Goal: Task Accomplishment & Management: Complete application form

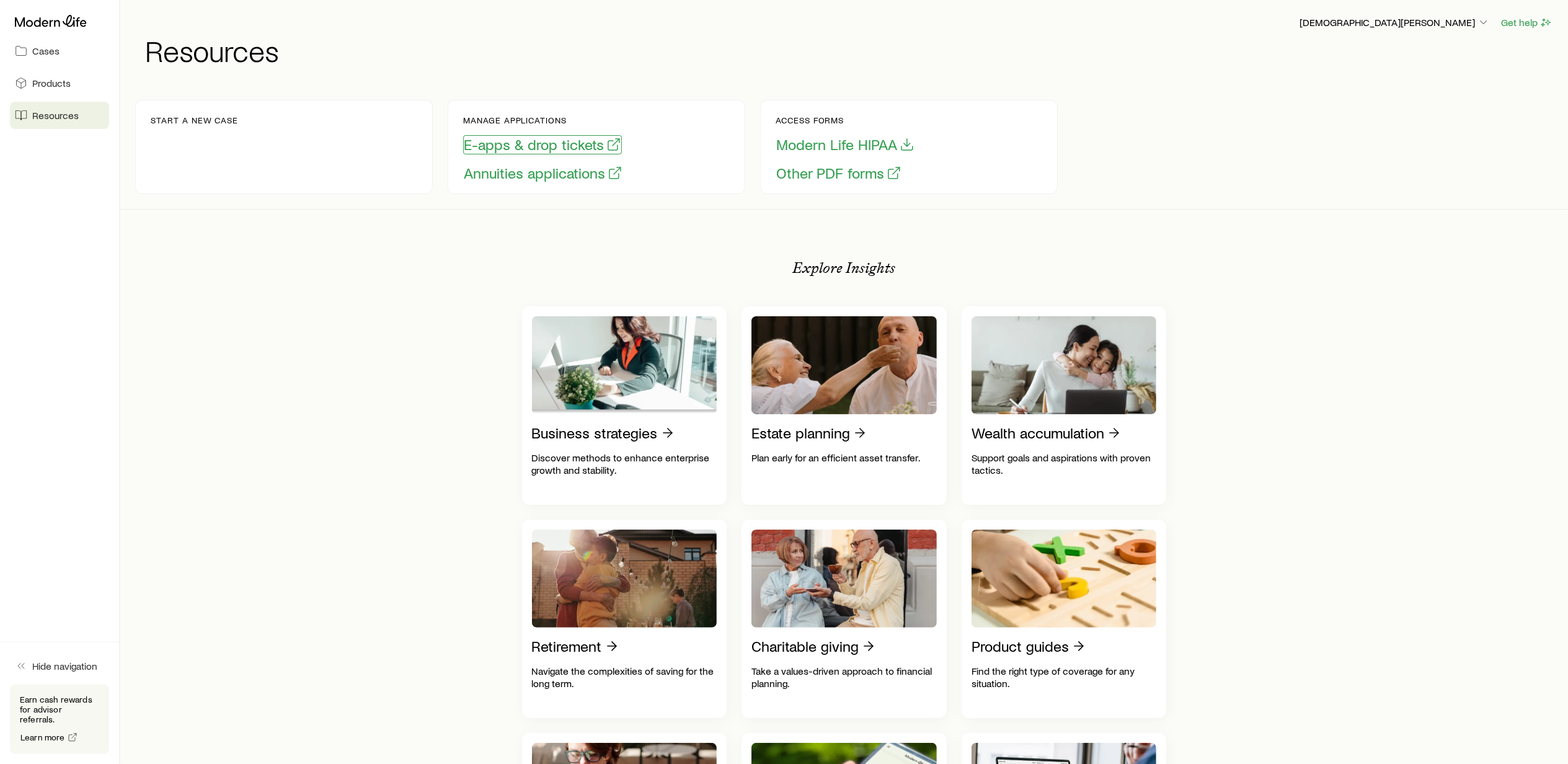
click at [487, 145] on button "E-apps & drop tickets" at bounding box center [542, 145] width 159 height 19
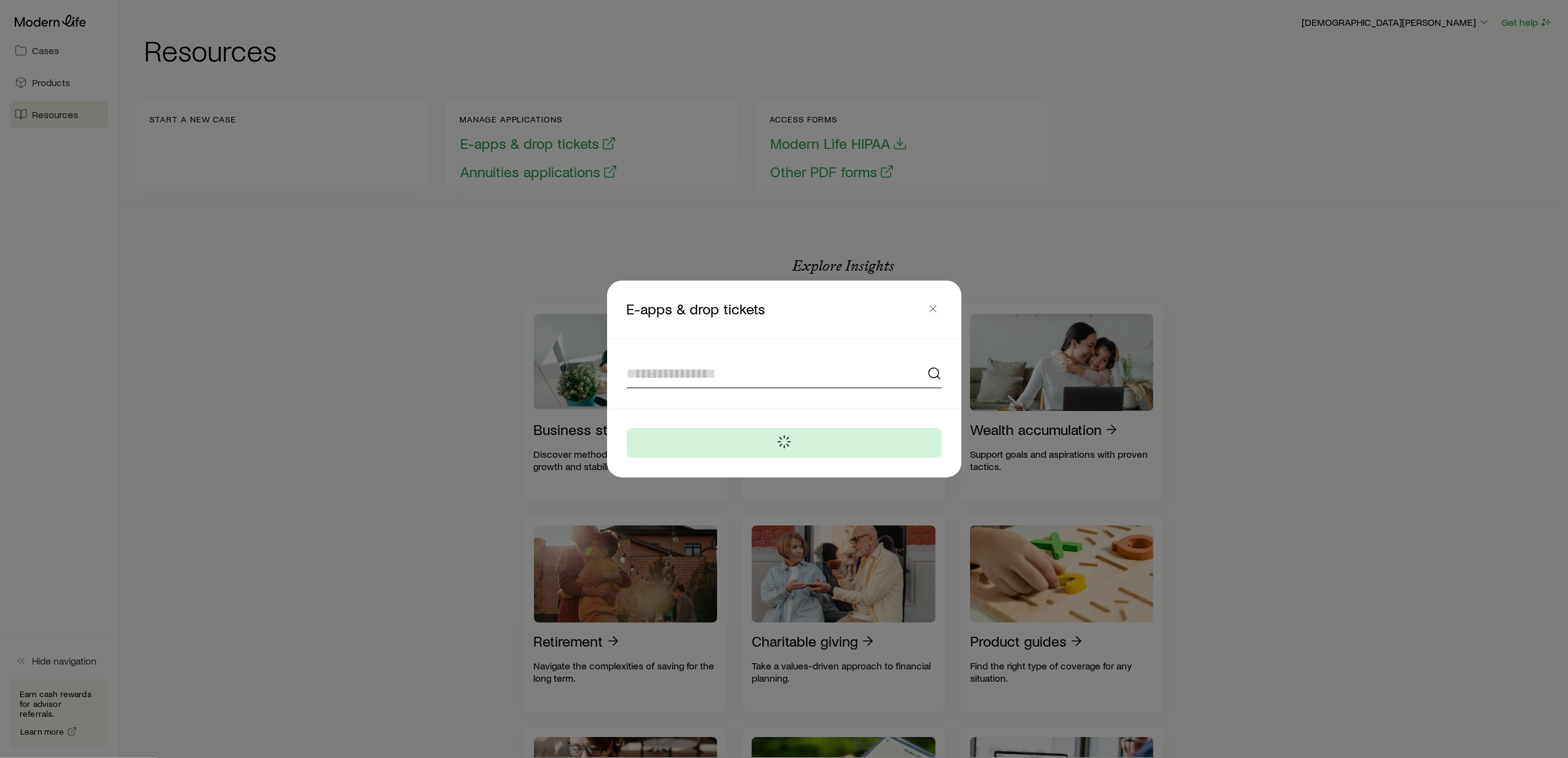
click at [660, 374] on input at bounding box center [784, 374] width 315 height 29
type input "**"
click at [937, 306] on icon "button" at bounding box center [934, 309] width 12 height 12
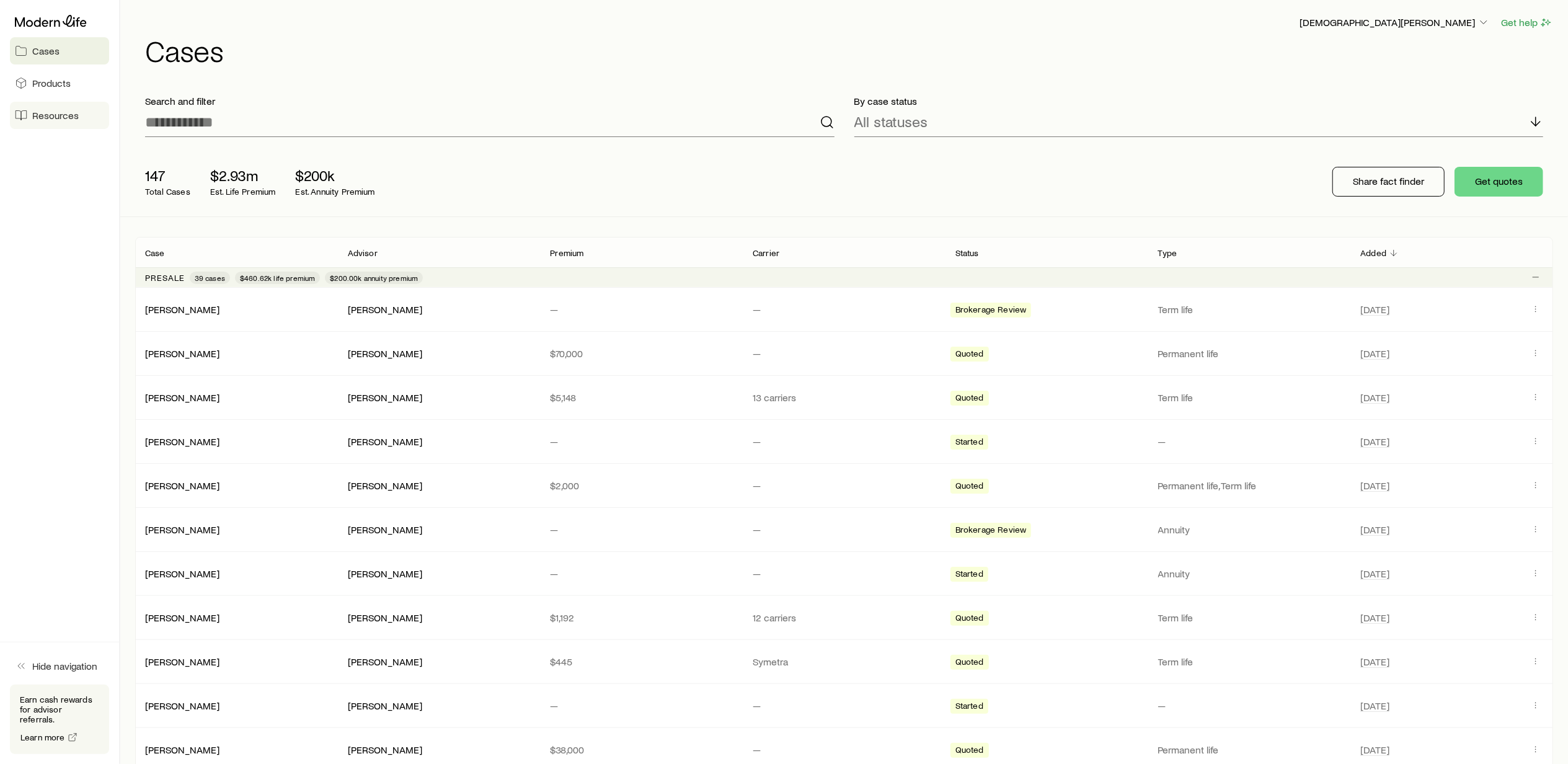
click at [65, 118] on span "Resources" at bounding box center [56, 115] width 46 height 12
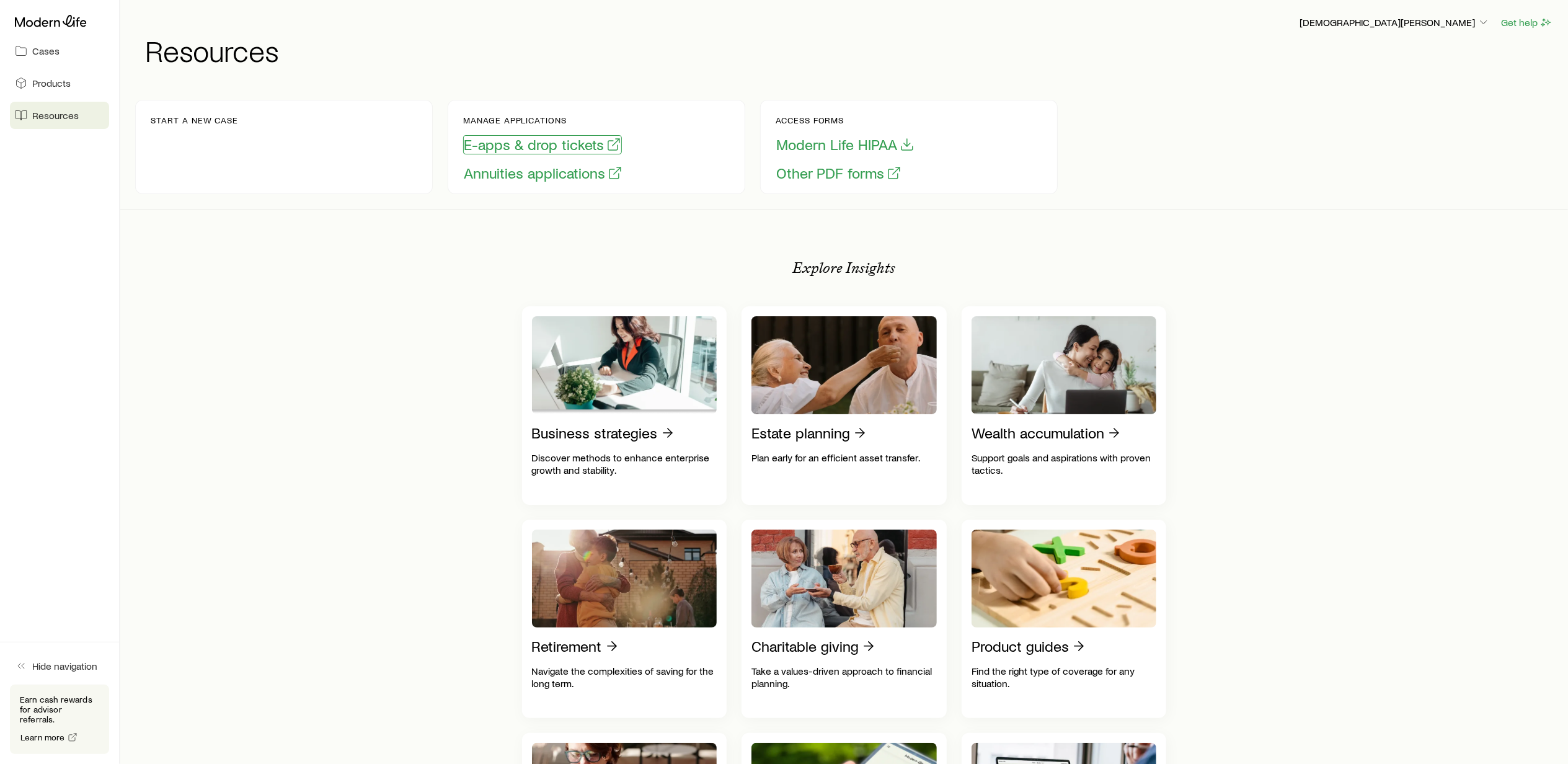
click at [514, 145] on button "E-apps & drop tickets" at bounding box center [542, 145] width 159 height 19
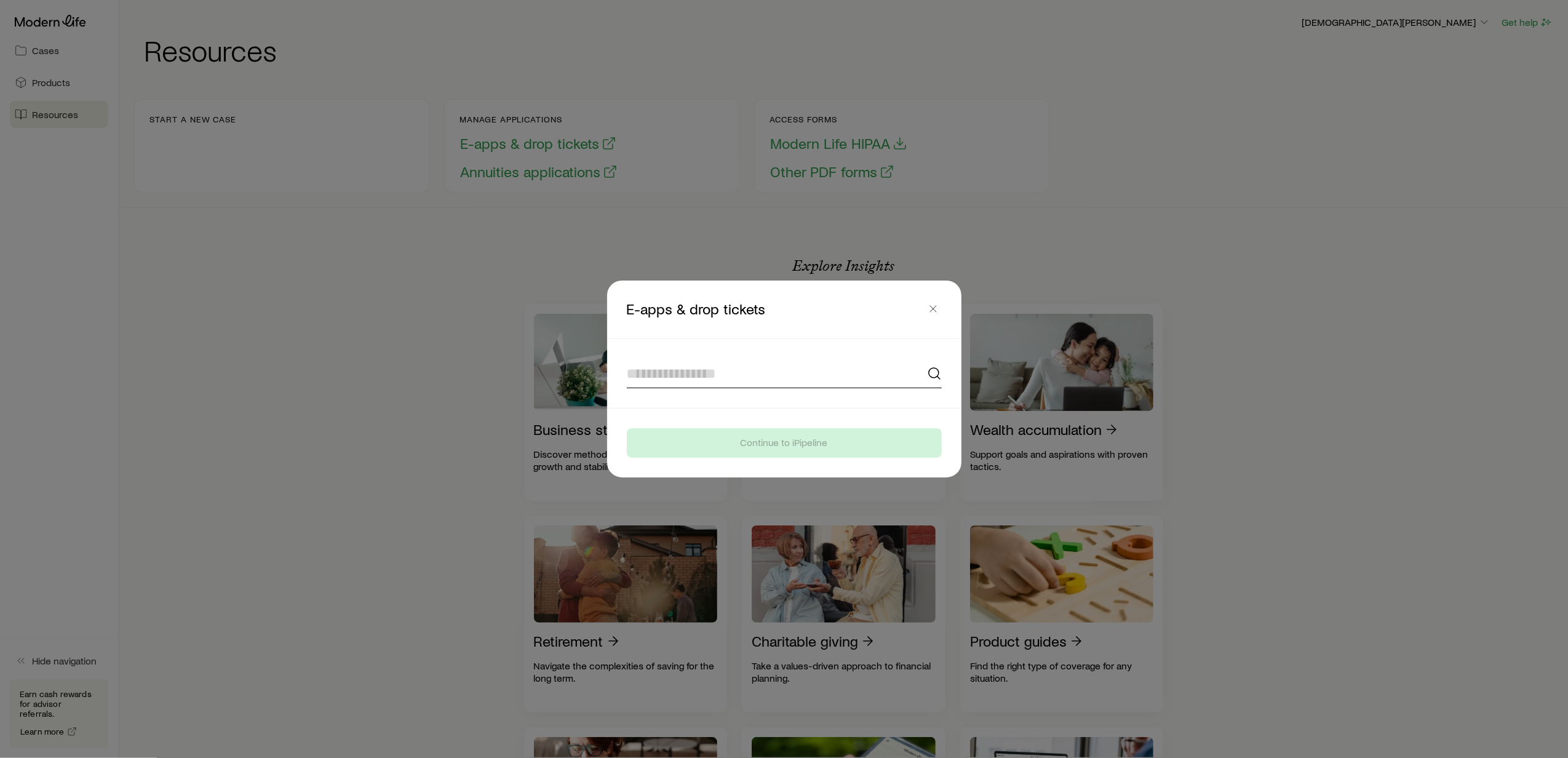
click at [667, 372] on input at bounding box center [784, 374] width 315 height 29
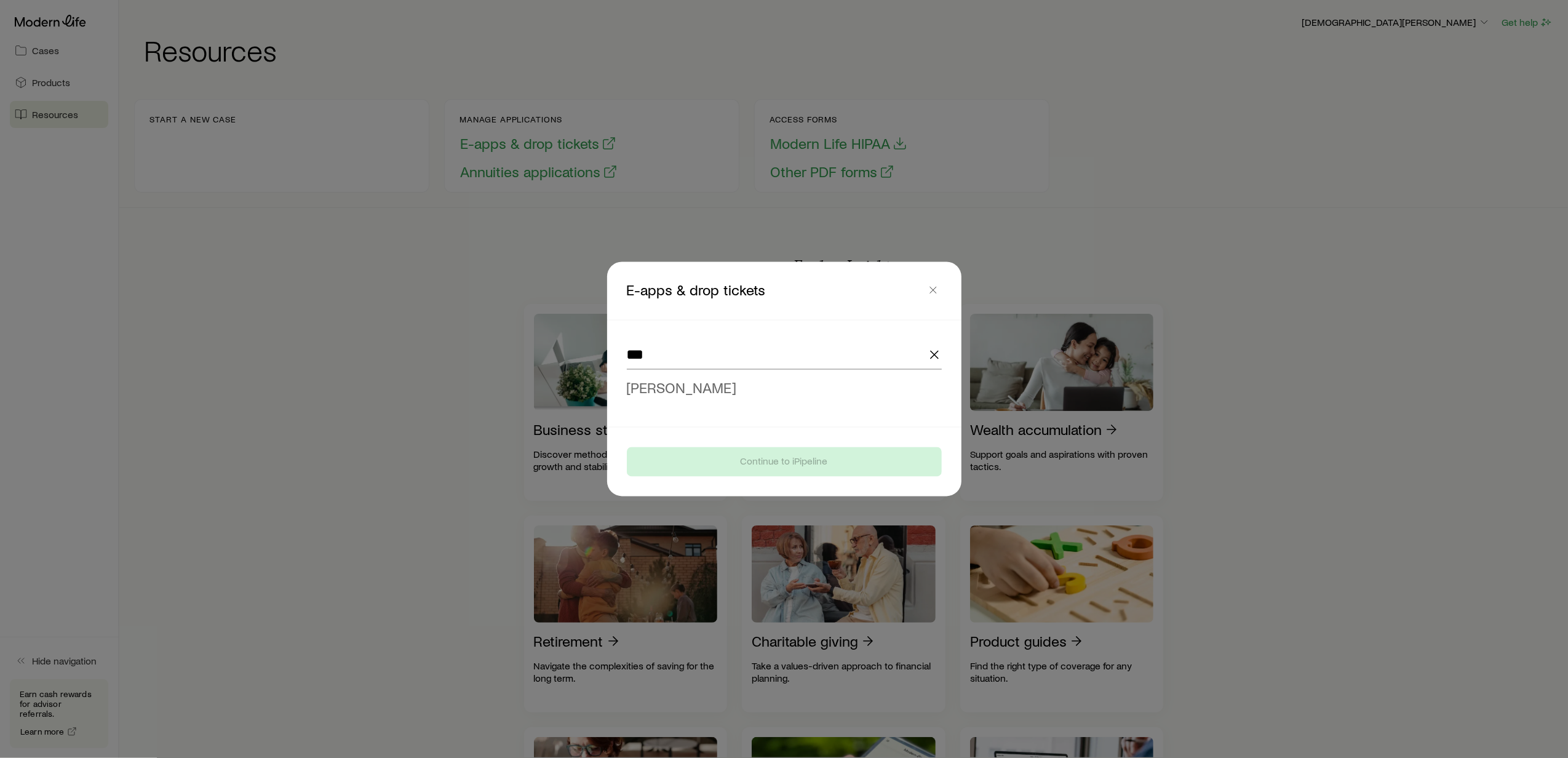
click at [682, 393] on span "[PERSON_NAME]" at bounding box center [682, 387] width 110 height 18
type input "**********"
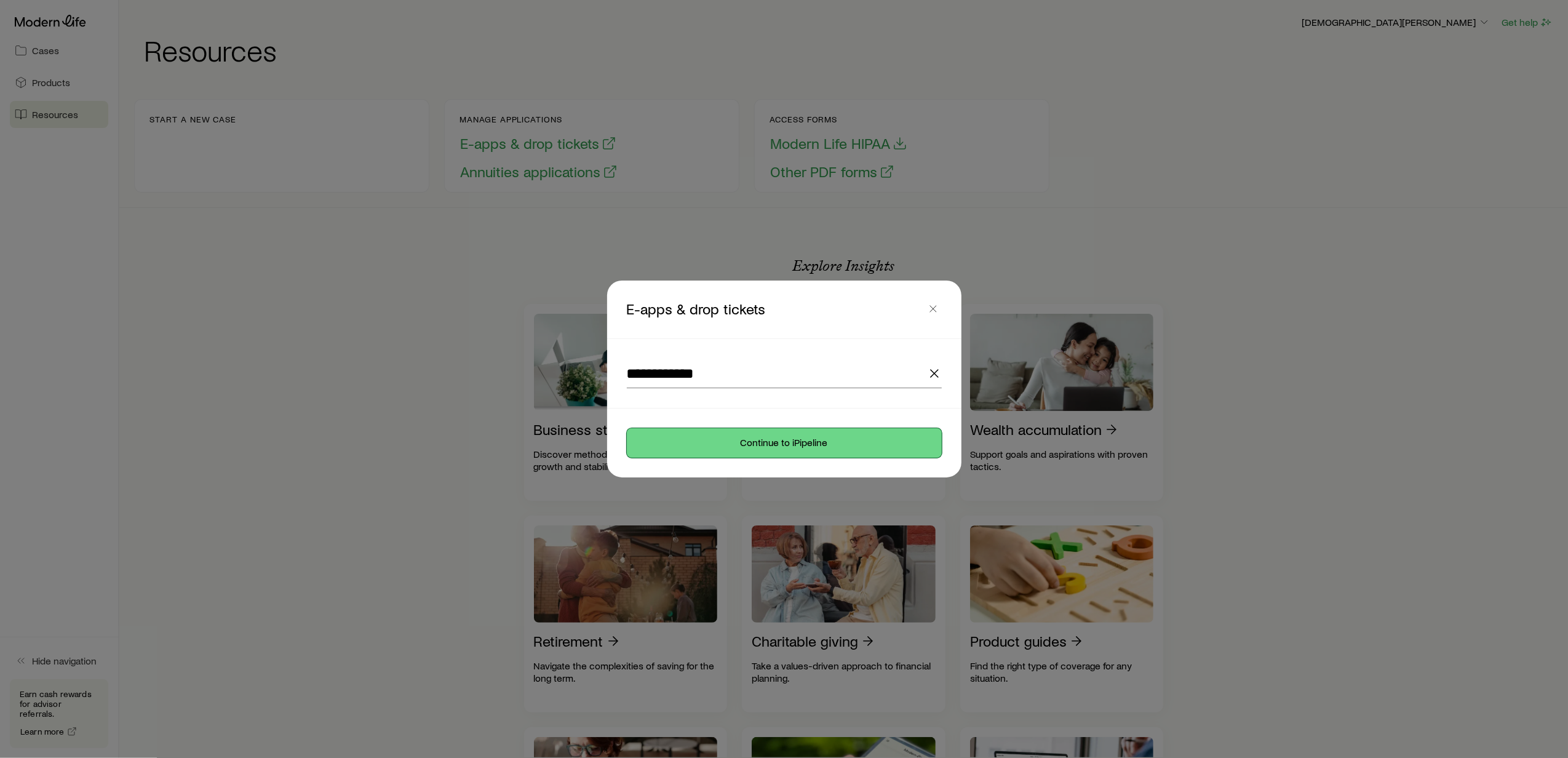
click at [734, 444] on button "Continue to iPipeline" at bounding box center [784, 443] width 315 height 29
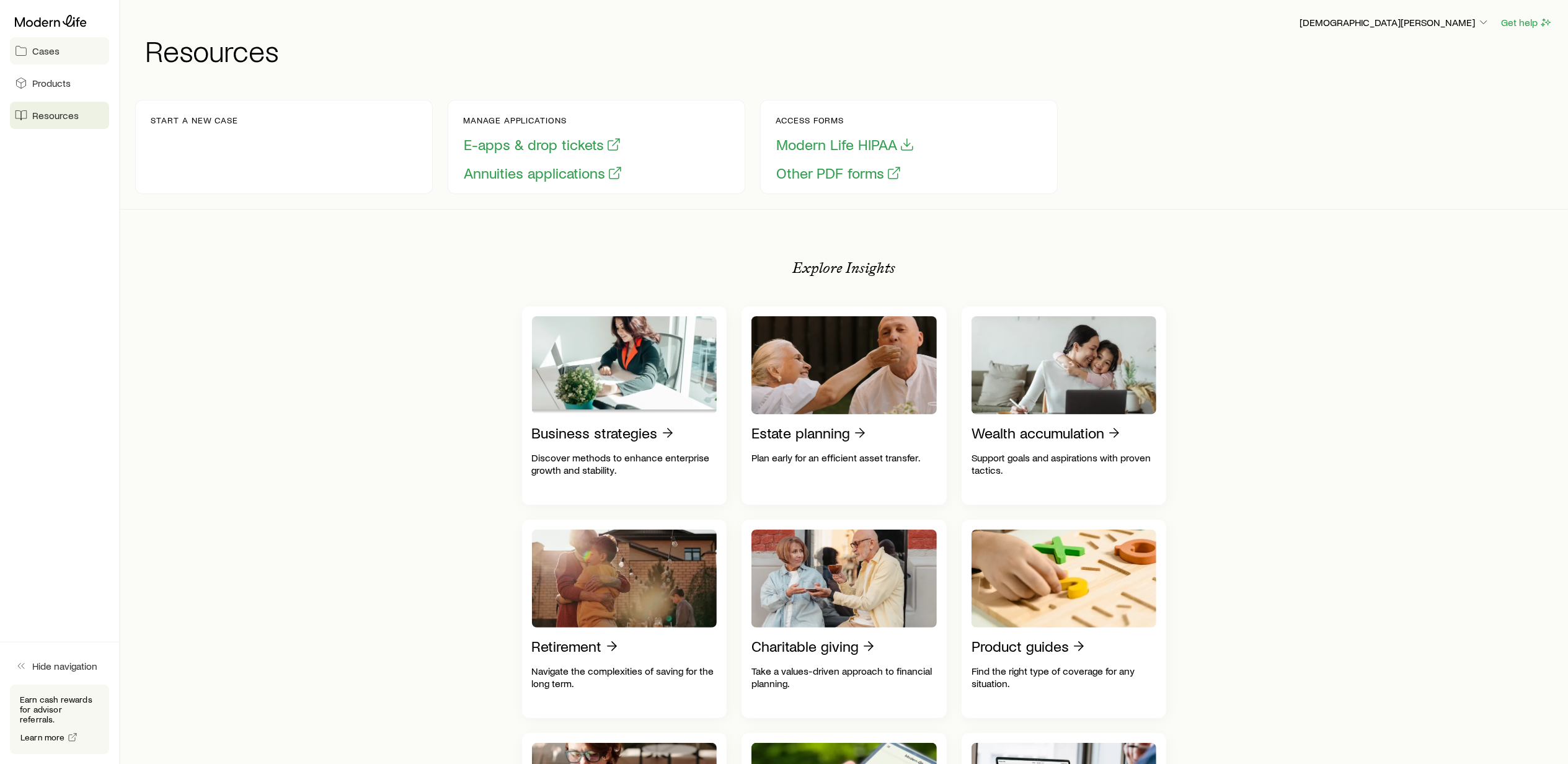
click at [43, 48] on span "Cases" at bounding box center [46, 51] width 27 height 12
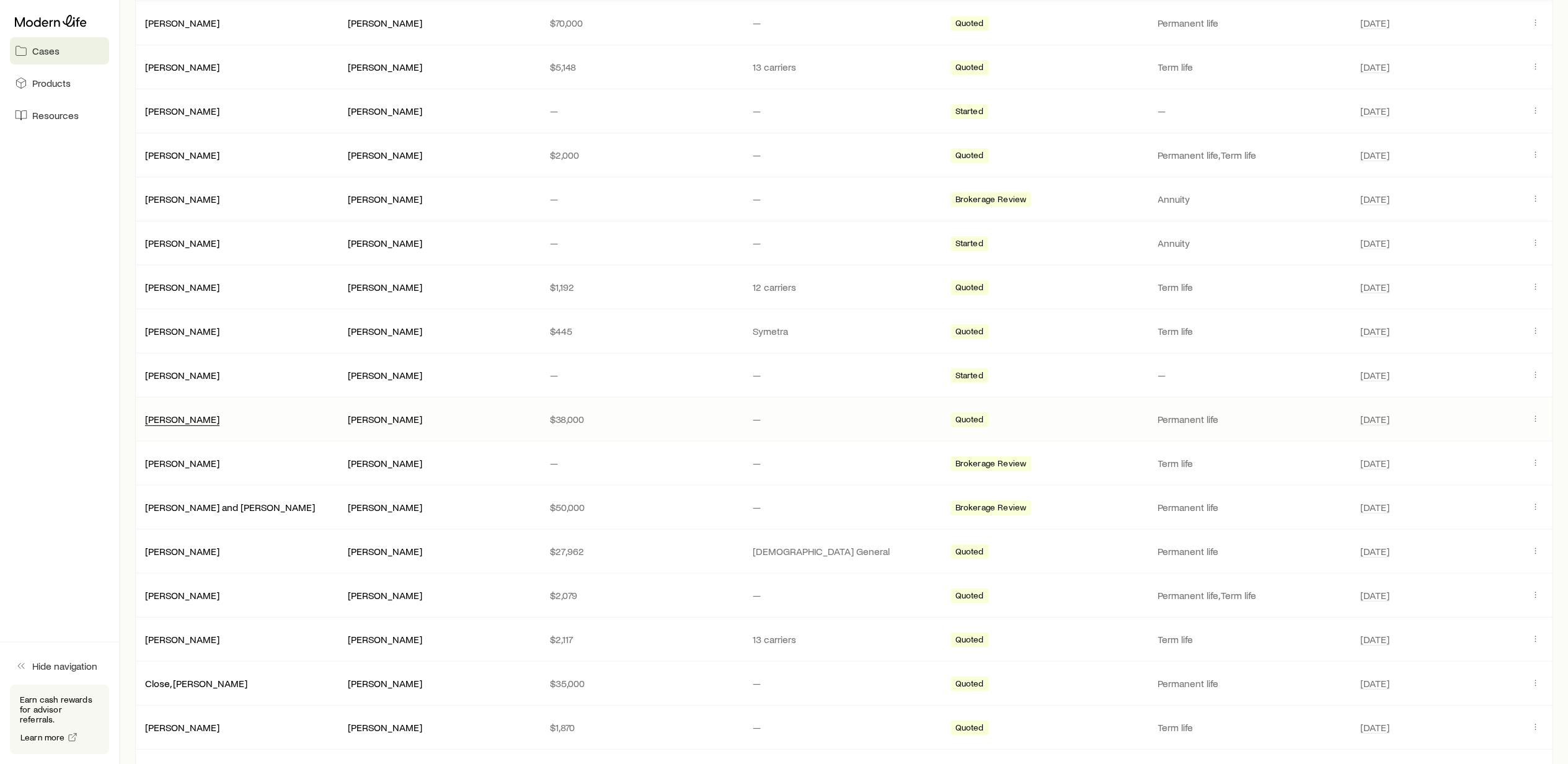
scroll to position [413, 0]
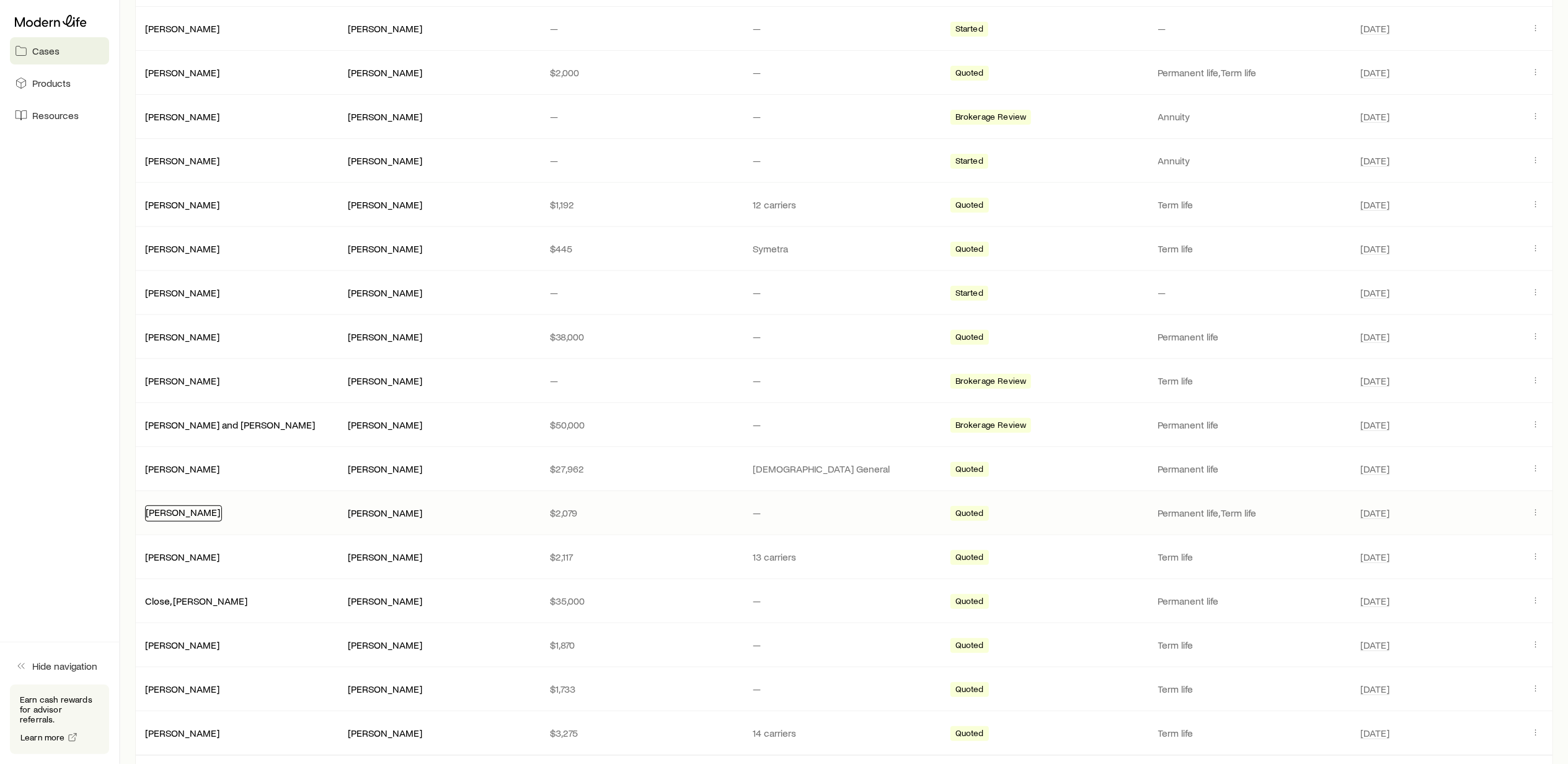
click at [172, 515] on link "Johnson, Trent" at bounding box center [182, 511] width 74 height 12
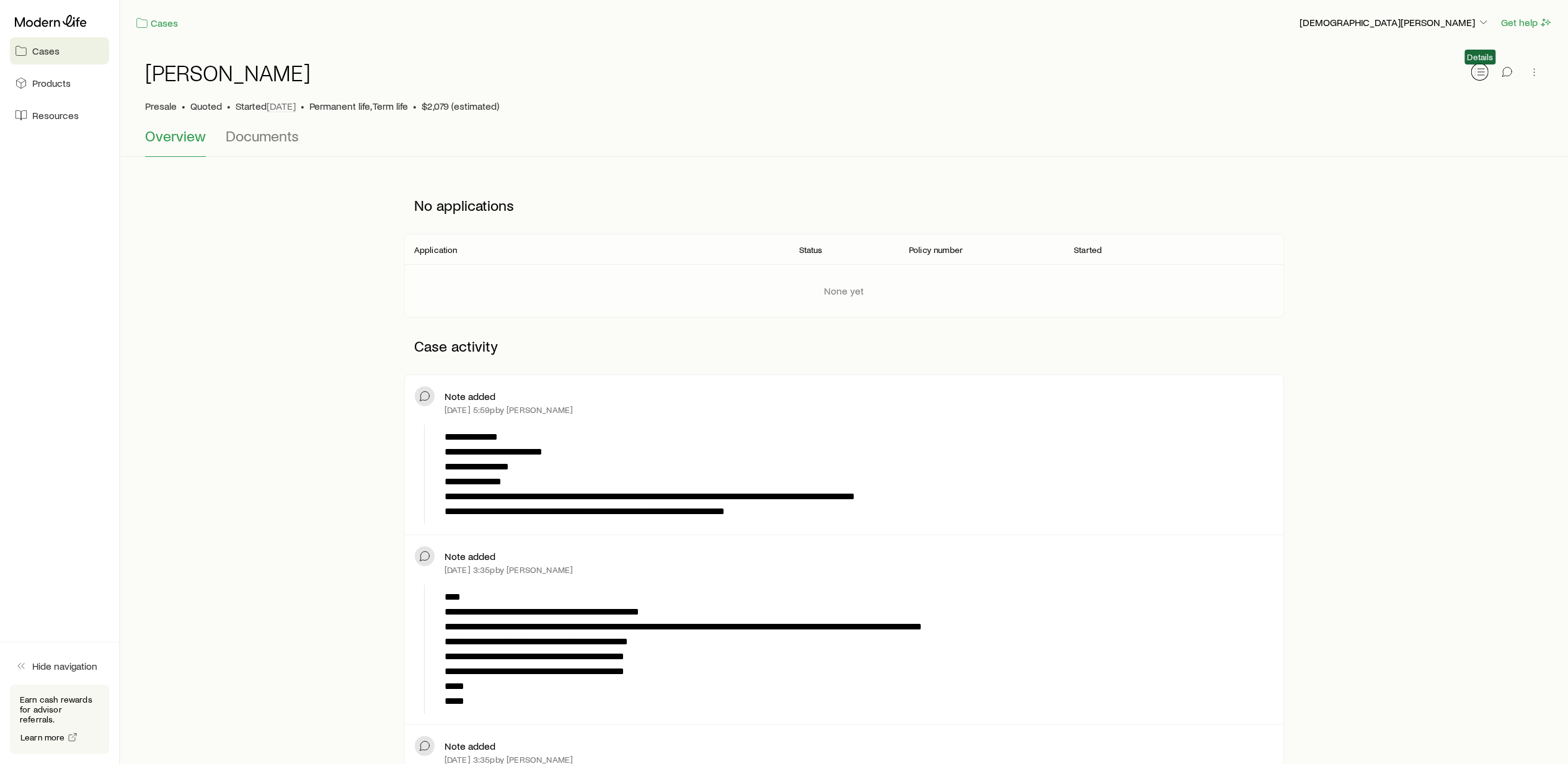
click at [1480, 80] on button "button" at bounding box center [1480, 72] width 17 height 17
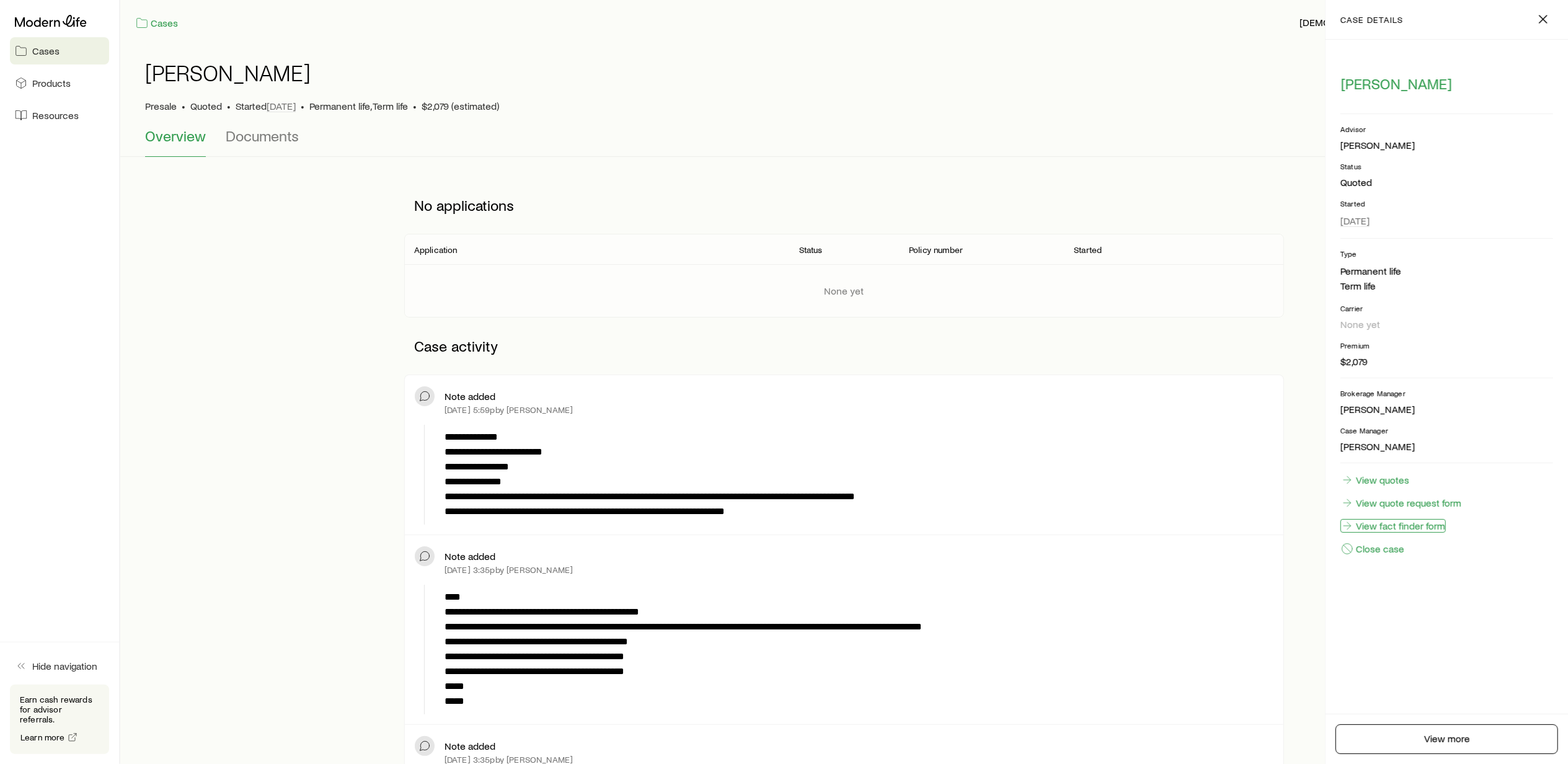
click at [1402, 527] on link "View fact finder form" at bounding box center [1393, 526] width 105 height 14
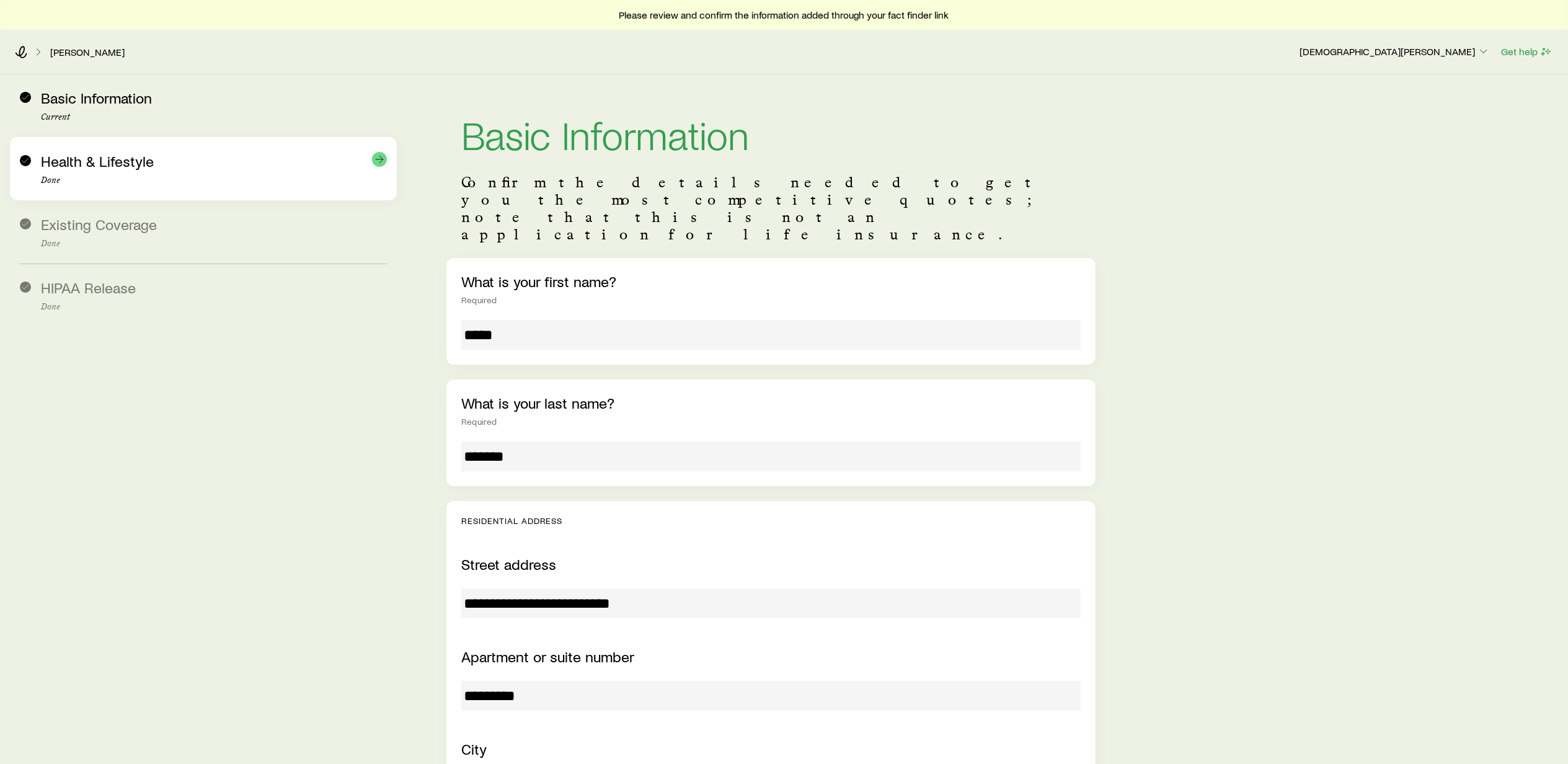
click at [83, 159] on span "Health & Lifestyle" at bounding box center [97, 160] width 113 height 18
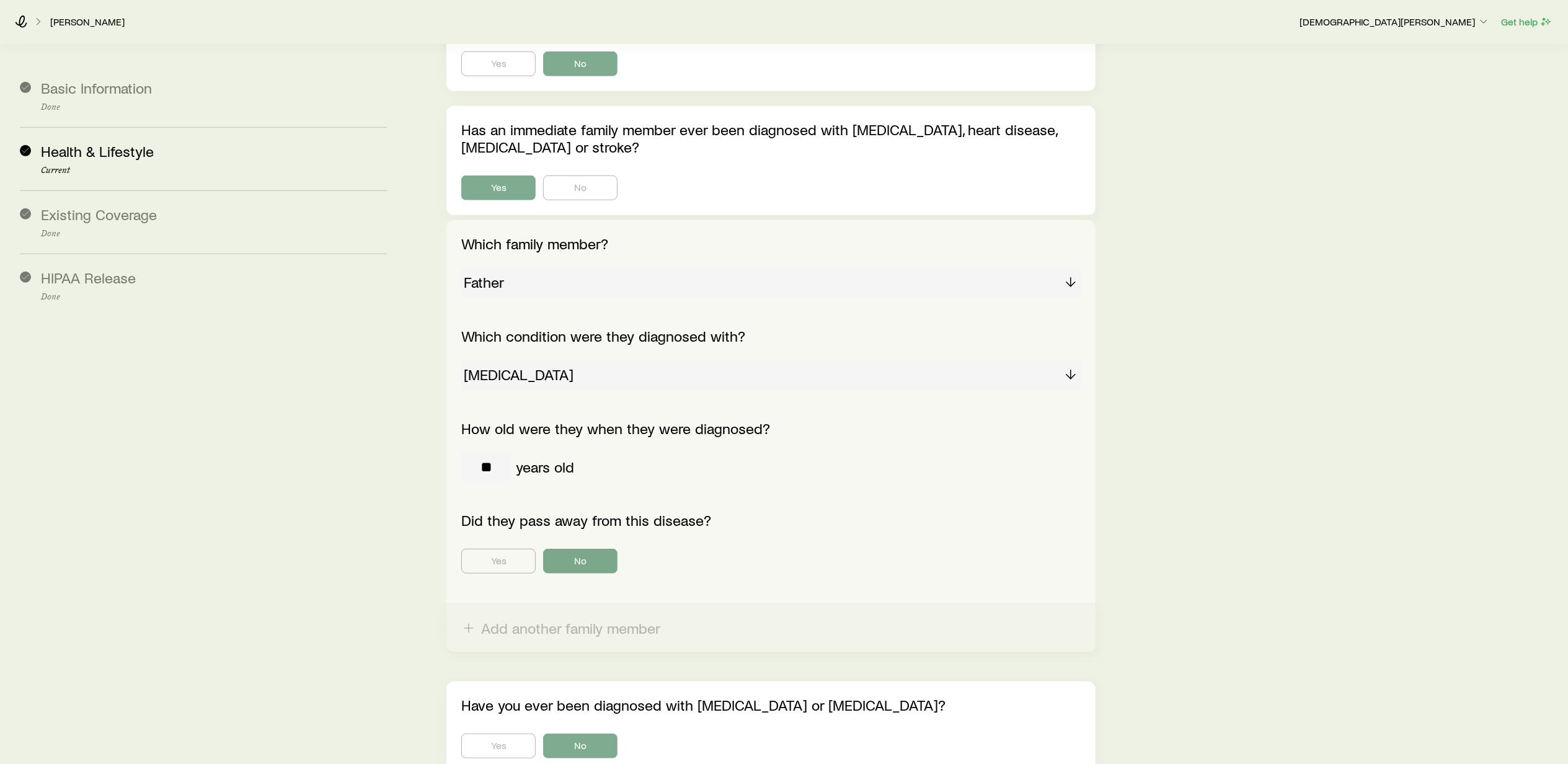
scroll to position [772, 0]
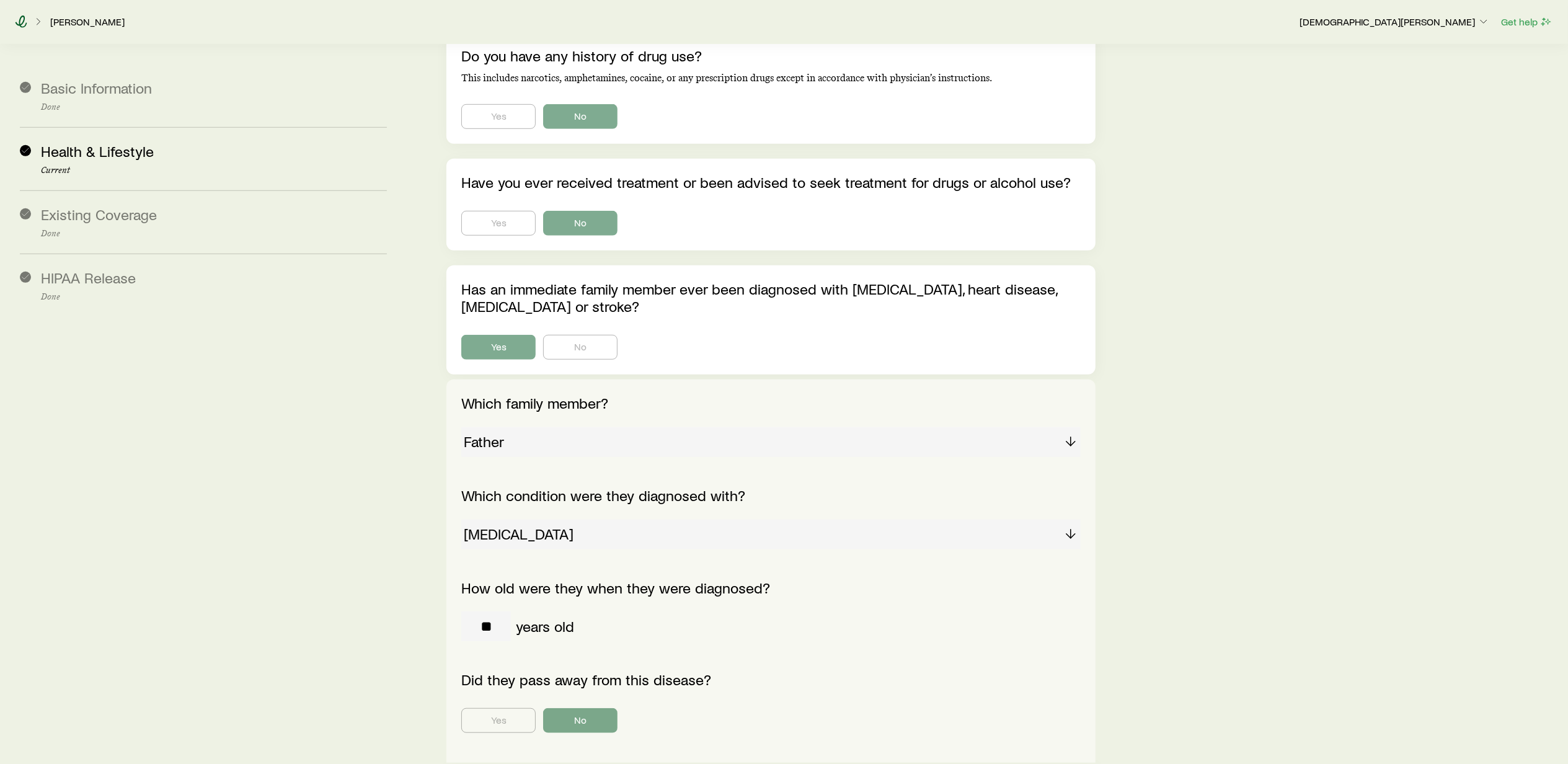
click at [21, 20] on icon at bounding box center [21, 22] width 12 height 12
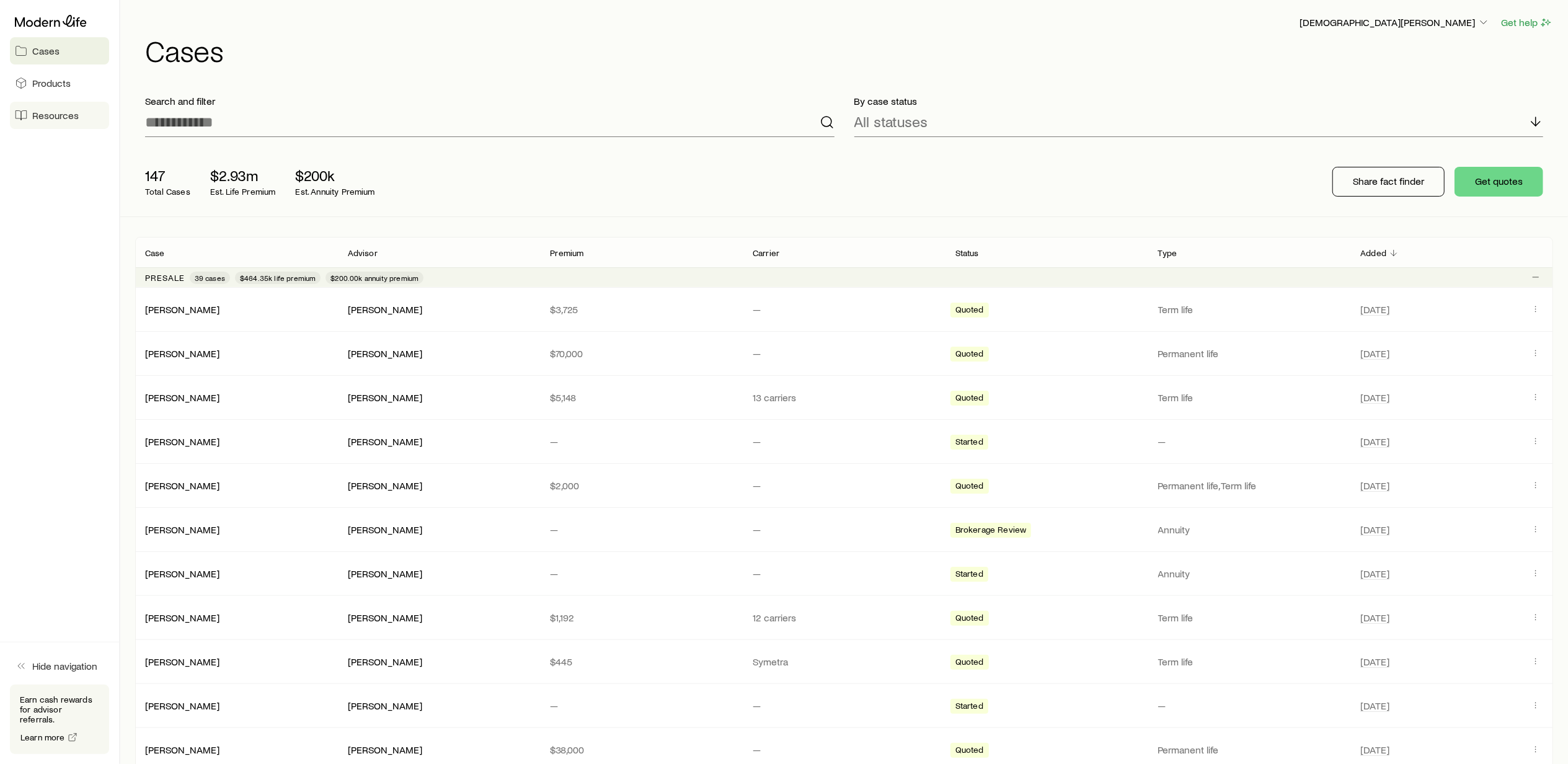
click at [43, 118] on span "Resources" at bounding box center [56, 115] width 46 height 12
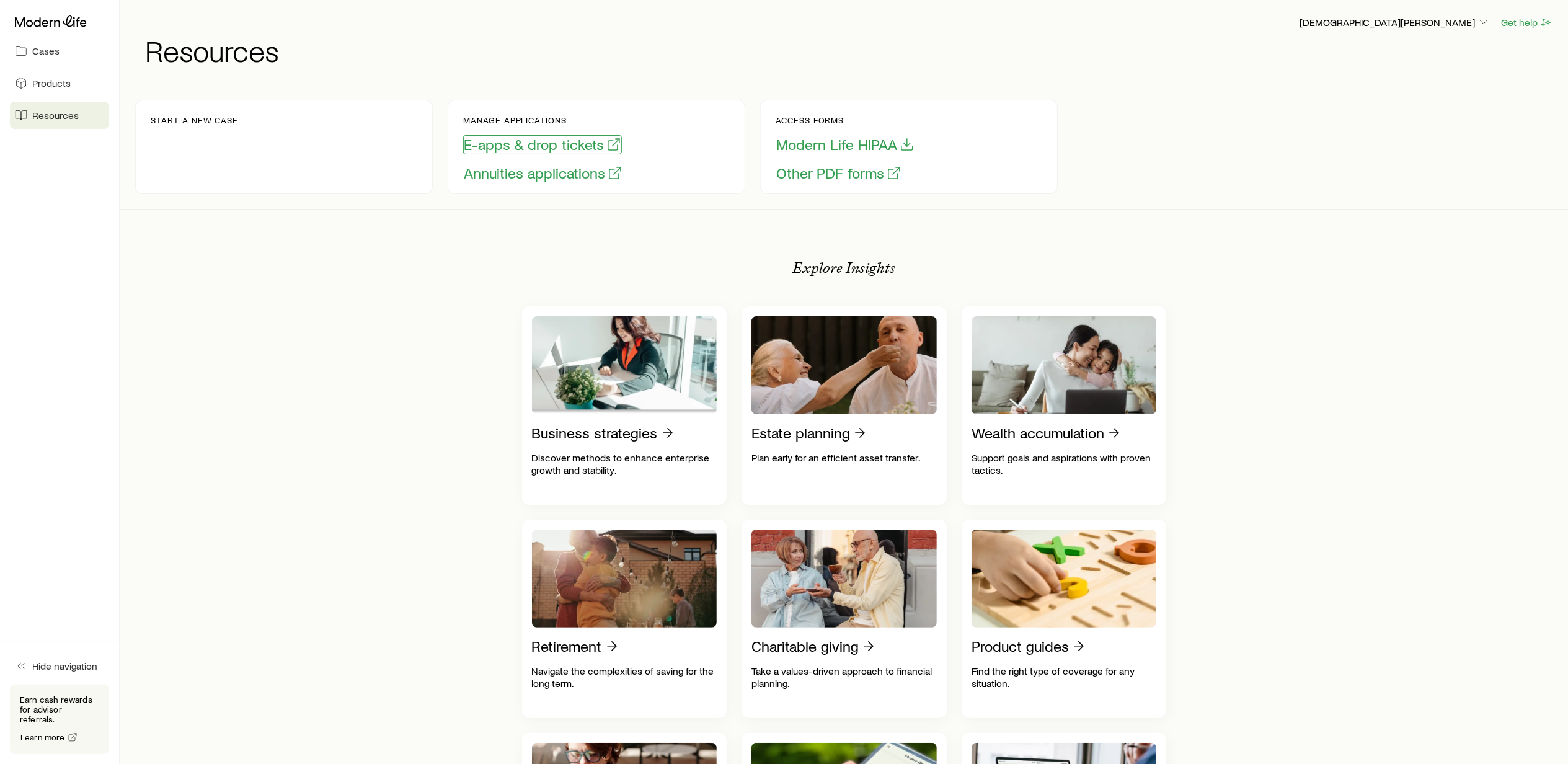
click at [513, 148] on button "E-apps & drop tickets" at bounding box center [542, 145] width 159 height 19
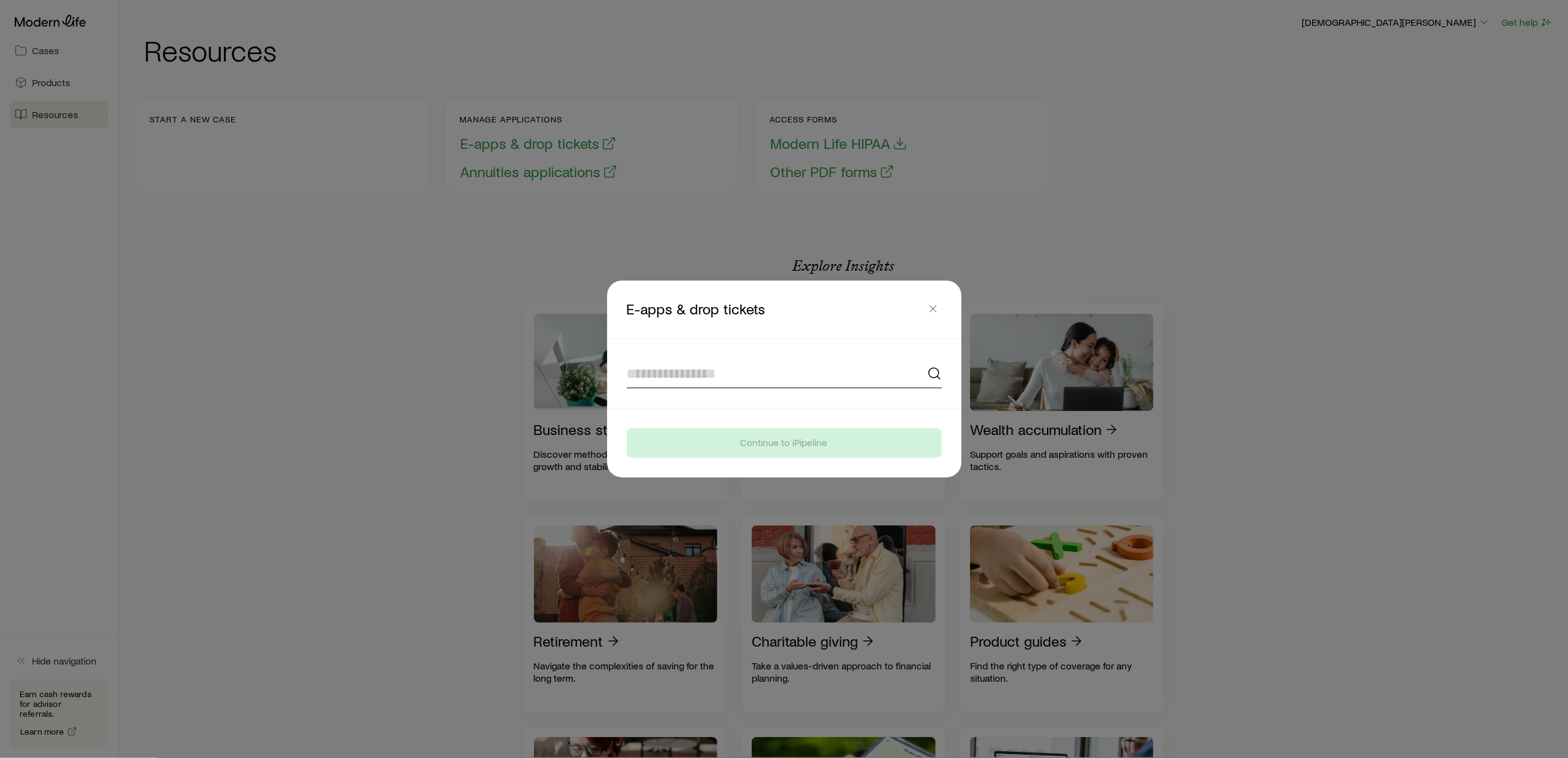
click at [664, 371] on input at bounding box center [784, 374] width 315 height 29
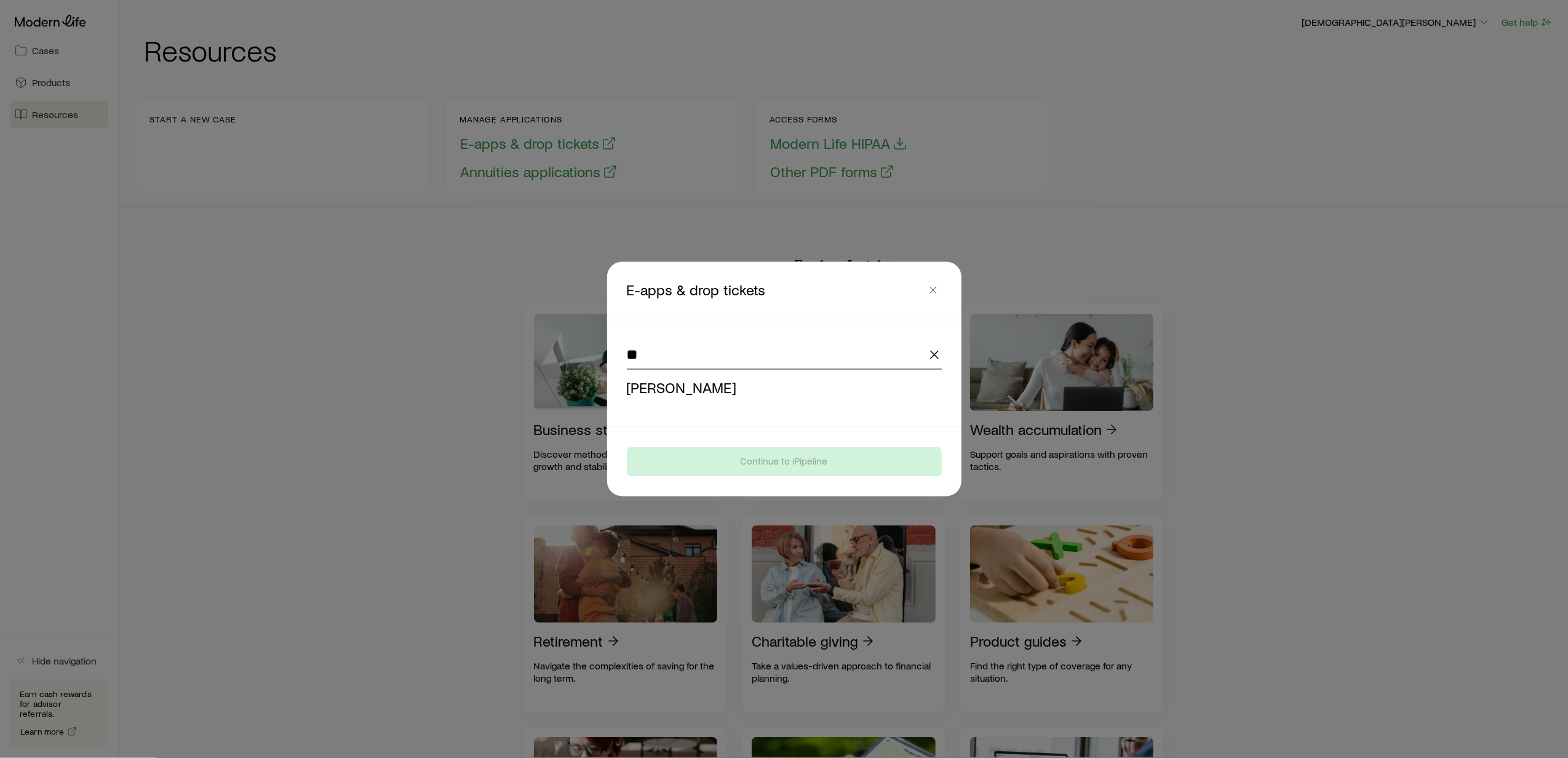
click at [664, 384] on span "[PERSON_NAME]" at bounding box center [682, 387] width 110 height 18
type input "**********"
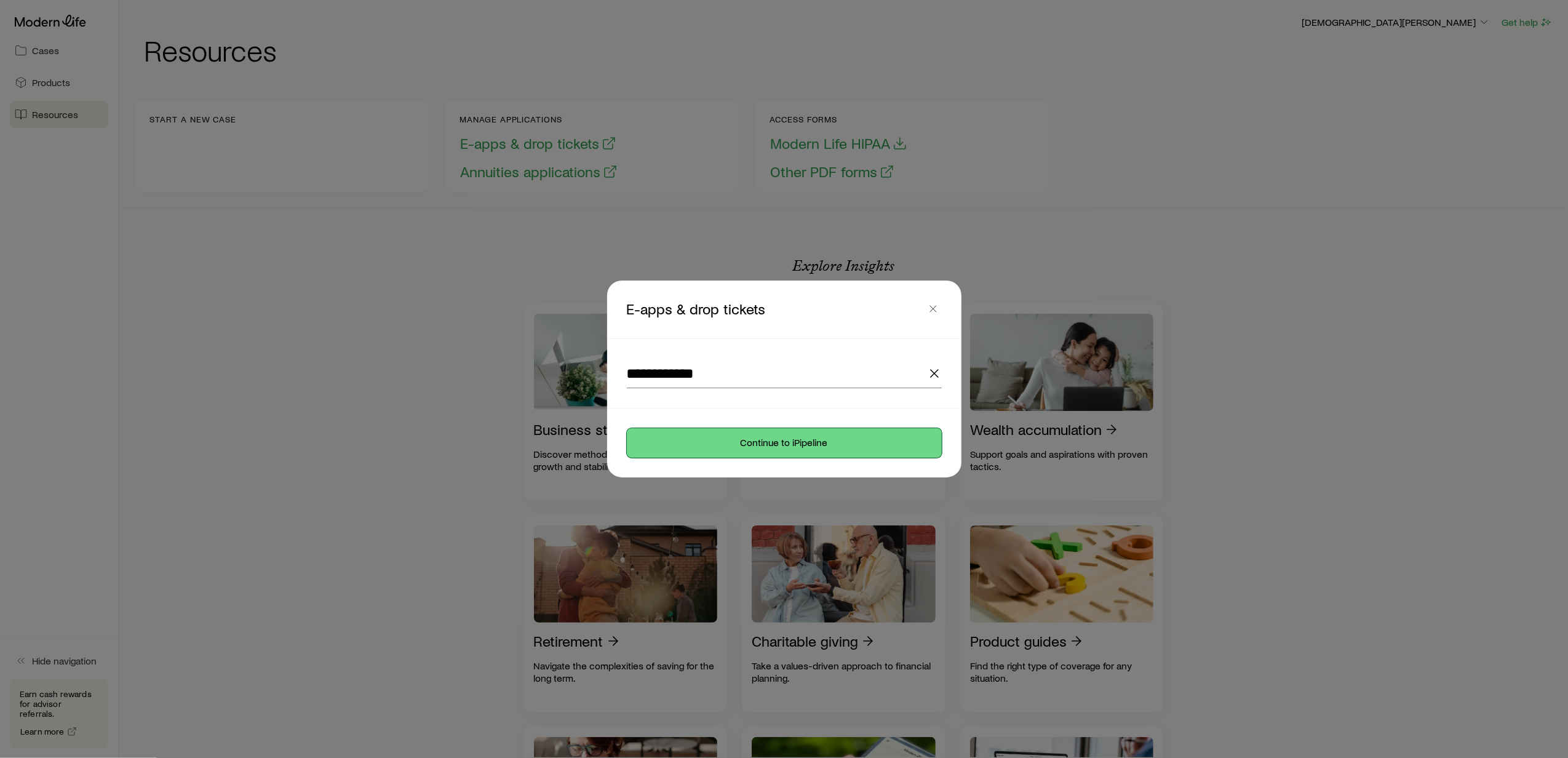
click at [716, 446] on button "Continue to iPipeline" at bounding box center [784, 443] width 315 height 29
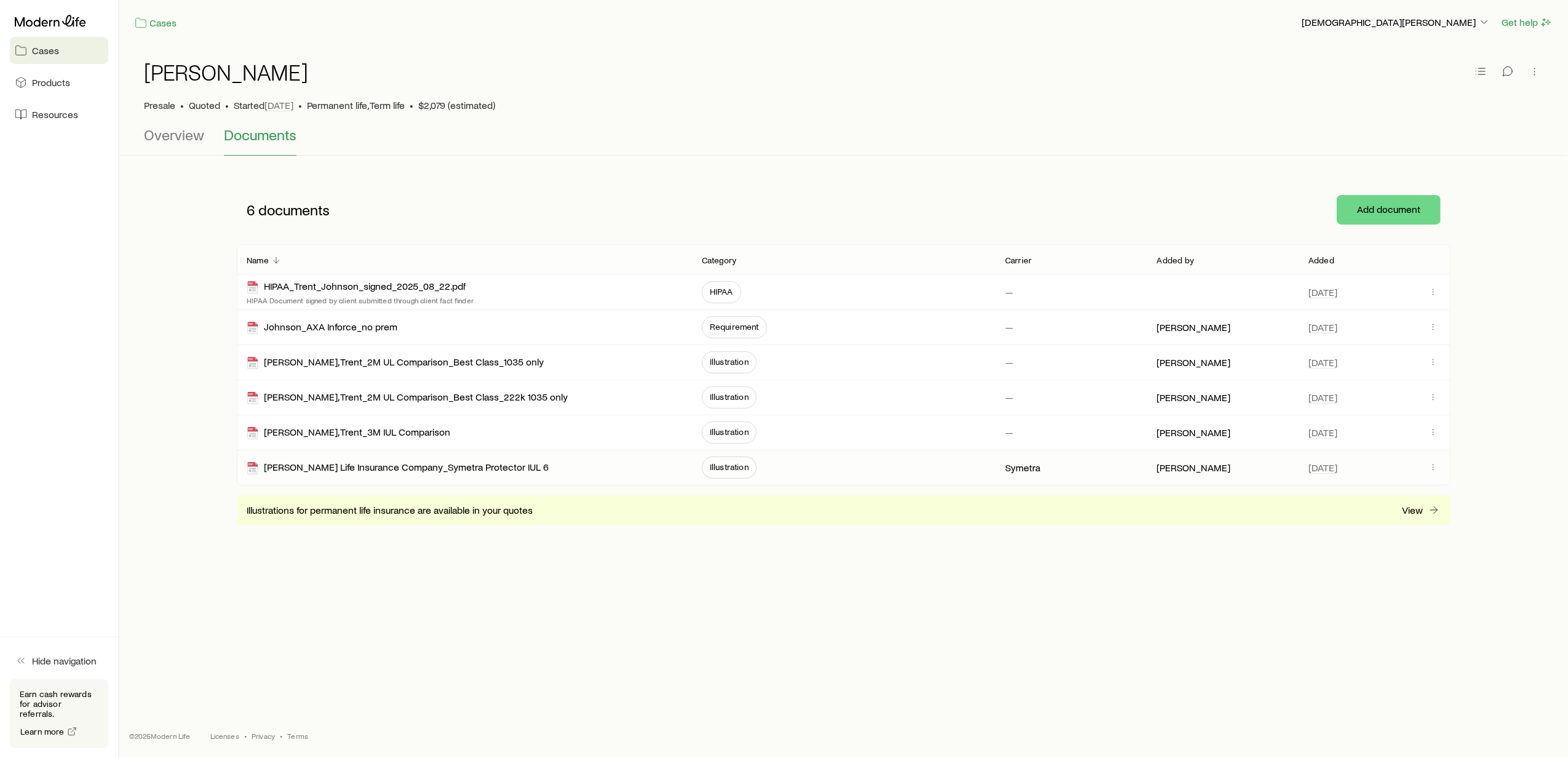
click at [727, 465] on span "Illustration" at bounding box center [730, 466] width 39 height 10
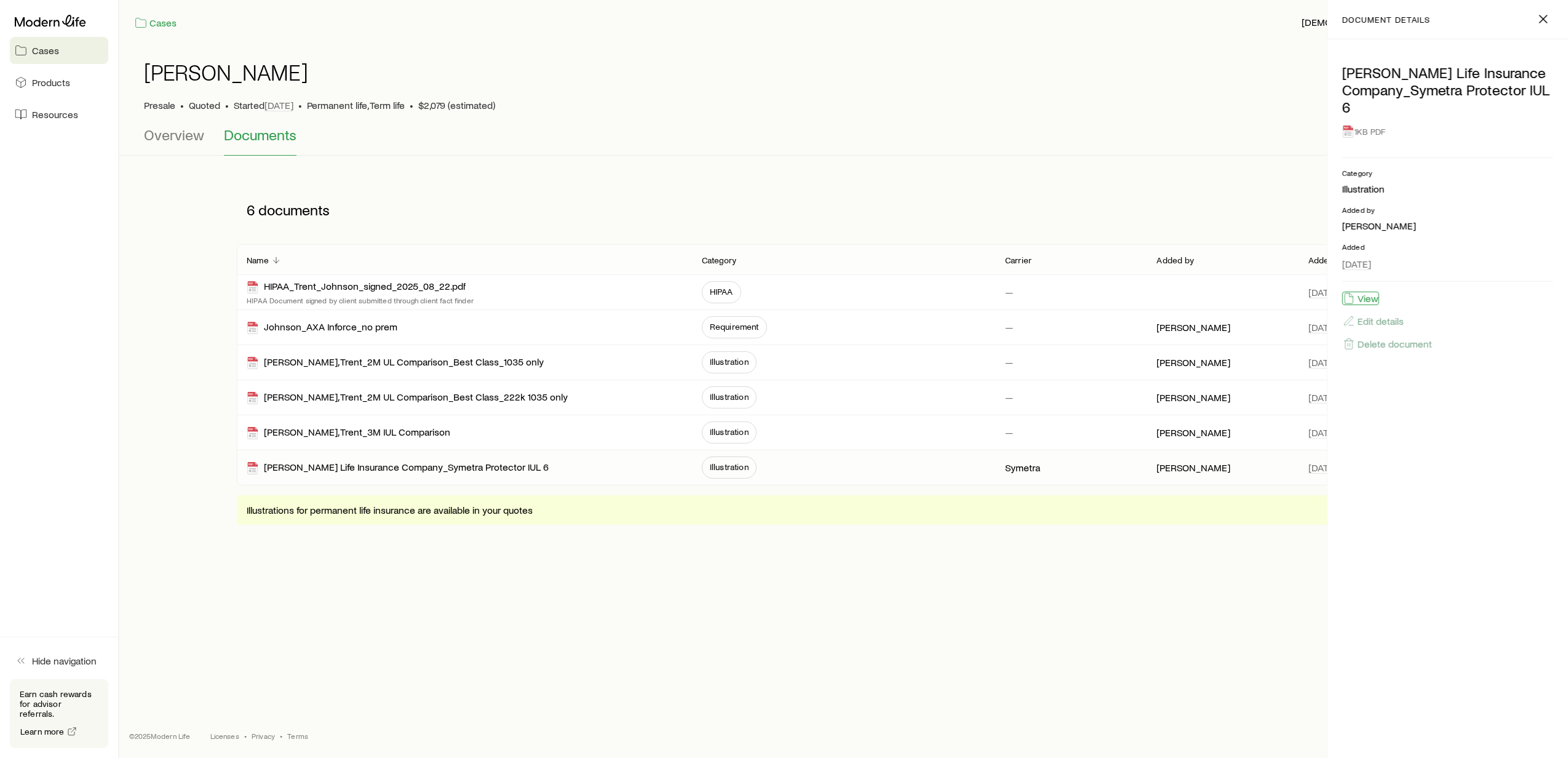
click at [1364, 303] on button "View" at bounding box center [1361, 298] width 37 height 14
click at [995, 614] on div "Cases Kristen Sowards Get help Johnson, Trent Presale • Quoted • Started Aug 22…" at bounding box center [844, 337] width 1449 height 674
click at [1546, 20] on icon "button" at bounding box center [1543, 18] width 15 height 15
